Goal: Task Accomplishment & Management: Use online tool/utility

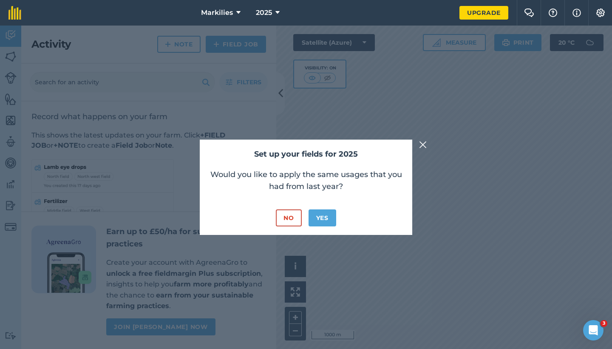
click at [424, 145] on img at bounding box center [423, 144] width 8 height 10
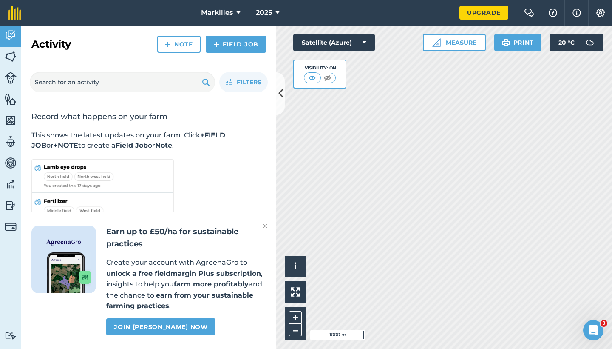
click at [284, 100] on button at bounding box center [280, 93] width 9 height 43
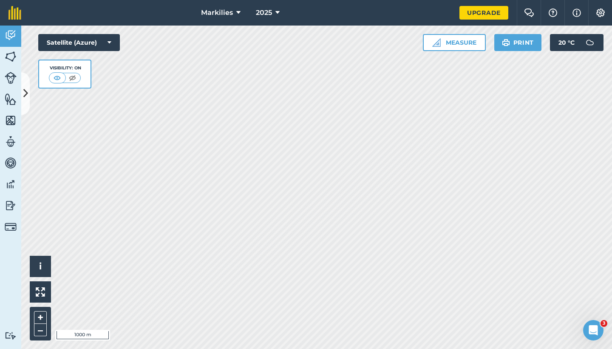
click at [11, 54] on img at bounding box center [11, 56] width 12 height 13
click at [26, 91] on icon at bounding box center [25, 93] width 5 height 15
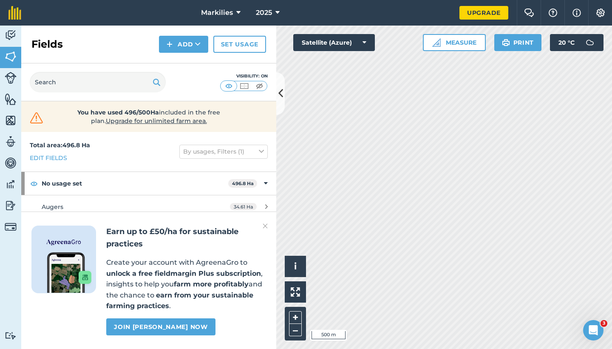
click at [267, 228] on img at bounding box center [265, 226] width 5 height 10
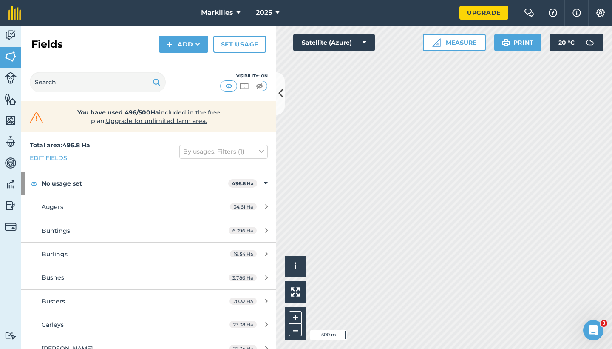
click at [283, 100] on icon at bounding box center [280, 93] width 5 height 15
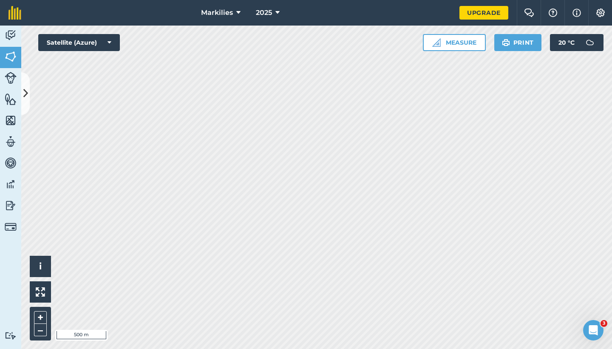
click at [235, 12] on button "Markilies" at bounding box center [221, 13] width 46 height 26
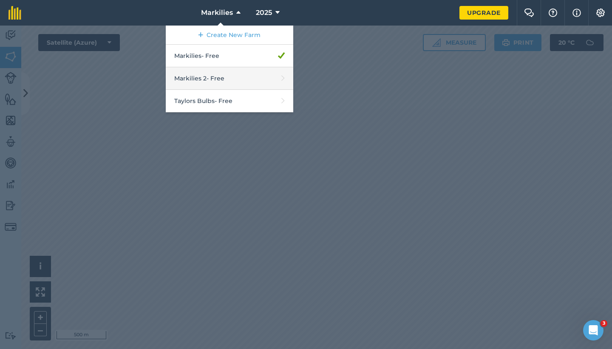
click at [229, 76] on link "Markilies 2 - Free" at bounding box center [230, 78] width 128 height 23
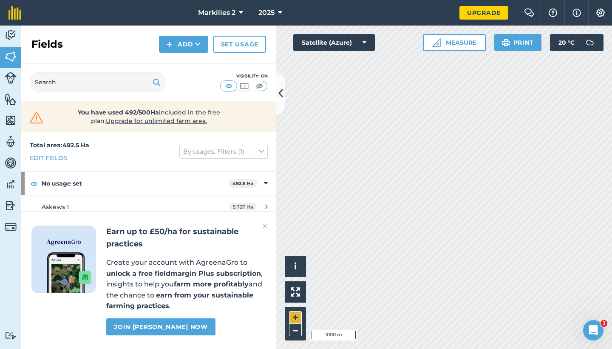
click at [299, 317] on button "+" at bounding box center [295, 317] width 13 height 13
click at [238, 16] on button "Markilies 2" at bounding box center [221, 13] width 52 height 26
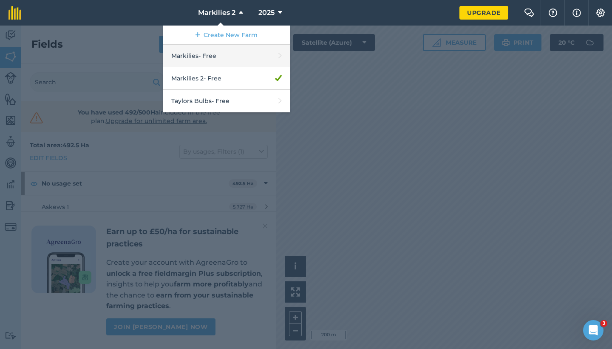
click at [230, 55] on link "Markilies - Free" at bounding box center [227, 56] width 128 height 23
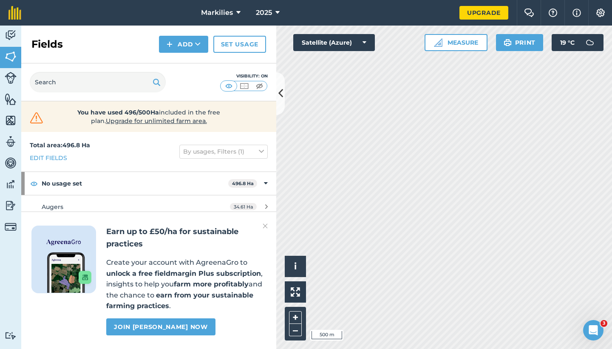
click at [237, 12] on icon at bounding box center [238, 13] width 4 height 10
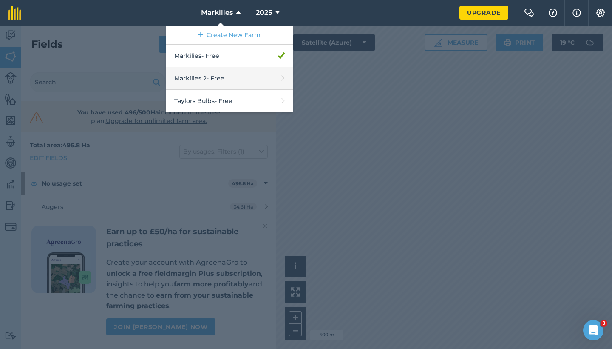
click at [243, 78] on link "Markilies 2 - Free" at bounding box center [230, 78] width 128 height 23
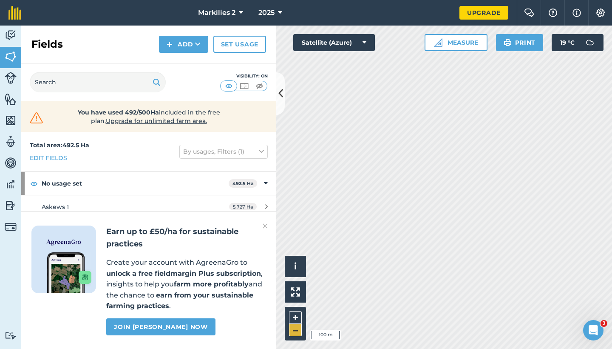
click at [297, 333] on button "–" at bounding box center [295, 329] width 13 height 12
click at [279, 89] on icon at bounding box center [280, 93] width 5 height 15
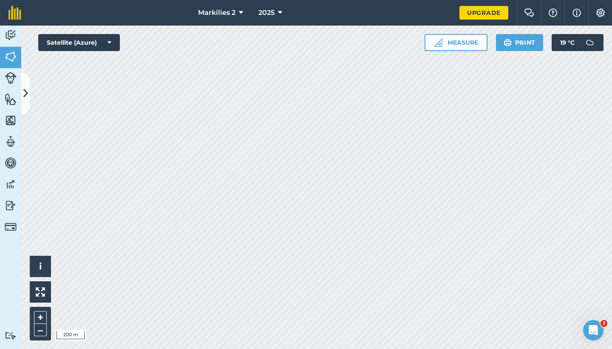
click at [460, 40] on button "Measure" at bounding box center [456, 42] width 63 height 17
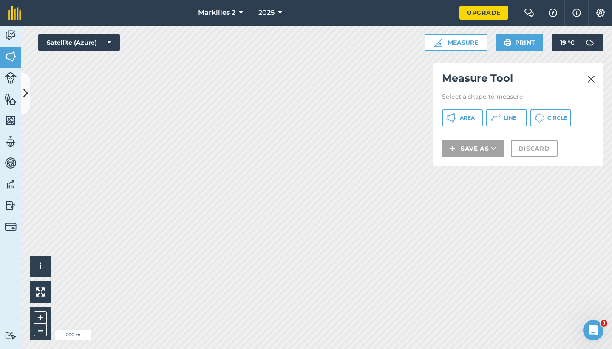
click at [465, 115] on span "Area" at bounding box center [467, 117] width 15 height 7
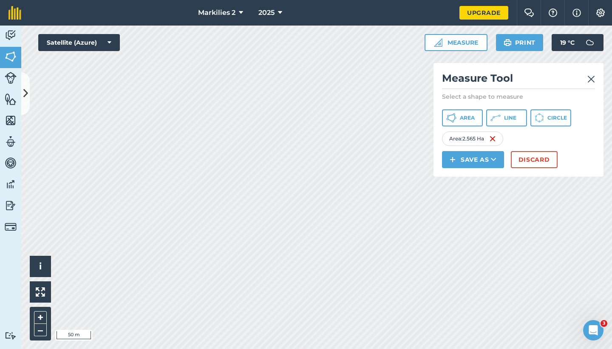
click at [536, 156] on button "Discard" at bounding box center [534, 159] width 47 height 17
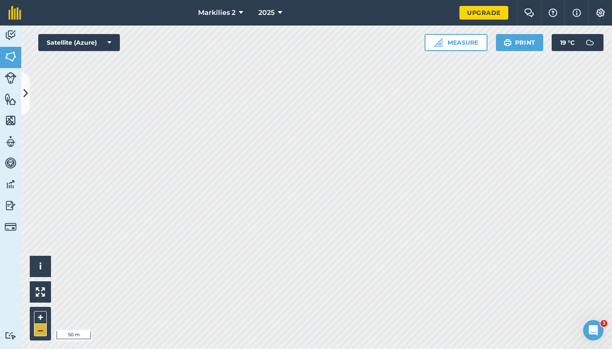
click at [40, 330] on button "–" at bounding box center [40, 329] width 13 height 12
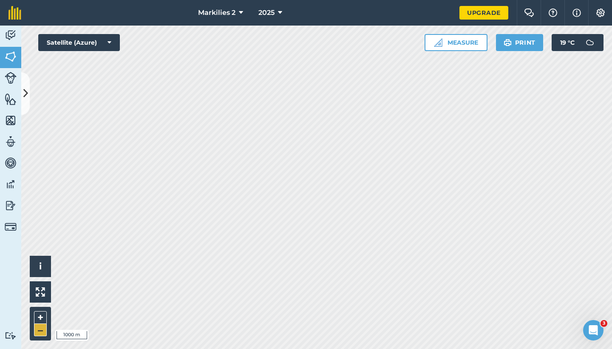
click at [40, 330] on button "–" at bounding box center [40, 329] width 13 height 12
click at [39, 312] on button "+" at bounding box center [40, 317] width 13 height 13
click at [40, 317] on button "+" at bounding box center [40, 317] width 13 height 13
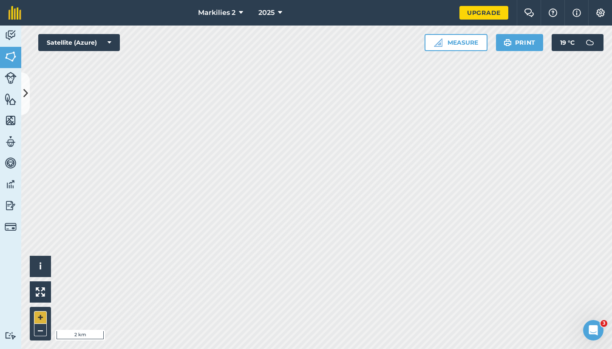
click at [40, 317] on button "+" at bounding box center [40, 317] width 13 height 13
click at [237, 14] on button "Markilies 2" at bounding box center [221, 13] width 52 height 26
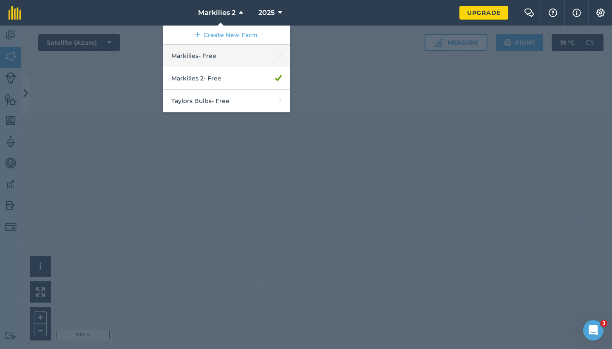
click at [224, 53] on link "Markilies - Free" at bounding box center [227, 56] width 128 height 23
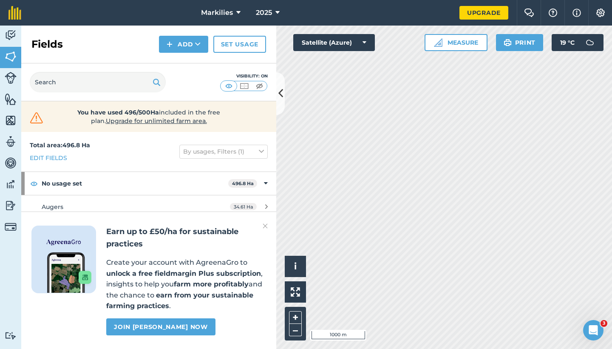
click at [281, 93] on icon at bounding box center [280, 93] width 5 height 15
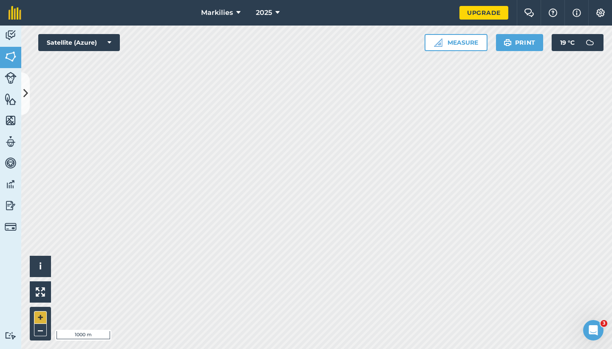
click at [42, 314] on button "+" at bounding box center [40, 317] width 13 height 13
